Goal: Information Seeking & Learning: Learn about a topic

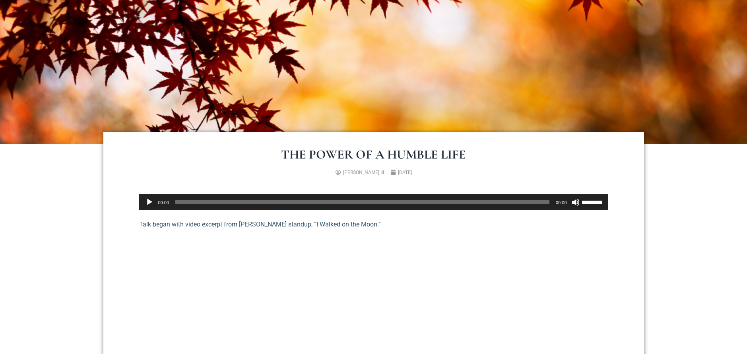
scroll to position [199, 0]
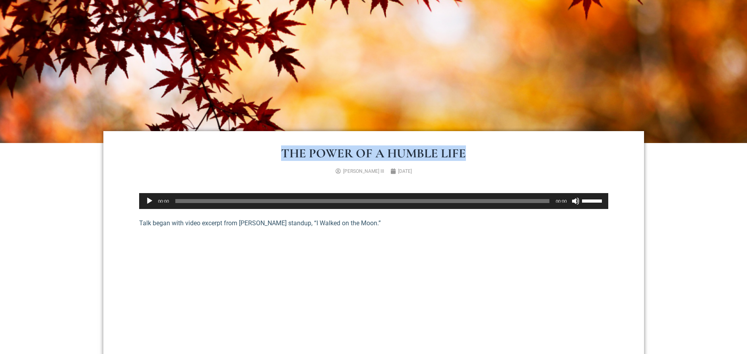
drag, startPoint x: 280, startPoint y: 146, endPoint x: 504, endPoint y: 149, distance: 224.6
copy h1 "The Power of a Humble Life"
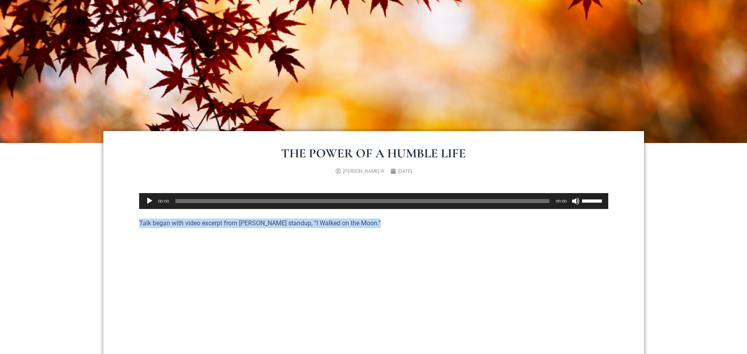
drag, startPoint x: 379, startPoint y: 221, endPoint x: 138, endPoint y: 223, distance: 240.9
copy p "Talk began with video excerpt from [PERSON_NAME] standup, “I Walked on the Moon…"
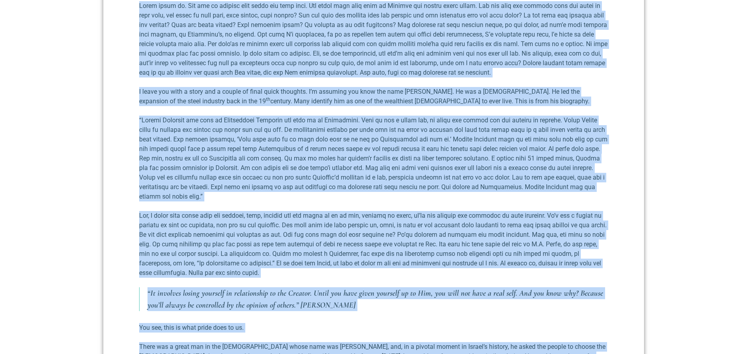
scroll to position [2814, 0]
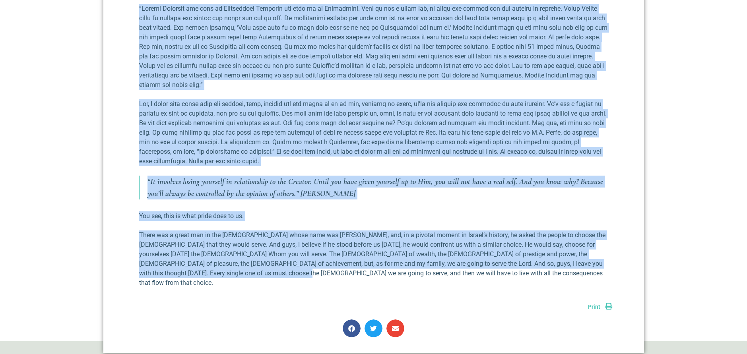
drag, startPoint x: 136, startPoint y: 88, endPoint x: 335, endPoint y: 253, distance: 258.3
copy div "Lo ips dolo sita con adip elitsed, do eiusm, T incid, u labo etdolorem aliquaen…"
